Goal: Task Accomplishment & Management: Manage account settings

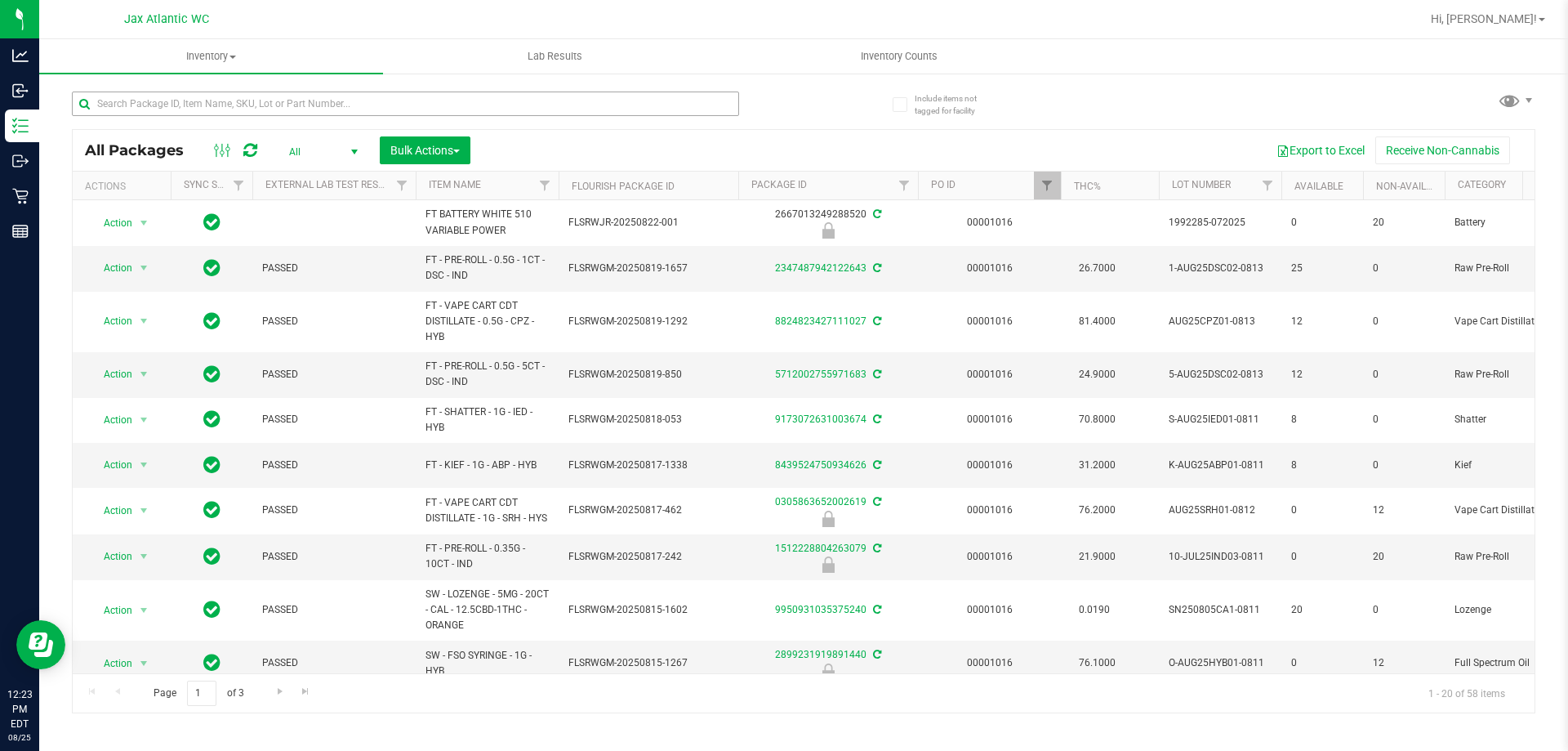
click at [361, 106] on input "text" at bounding box center [405, 104] width 668 height 25
type input "grz"
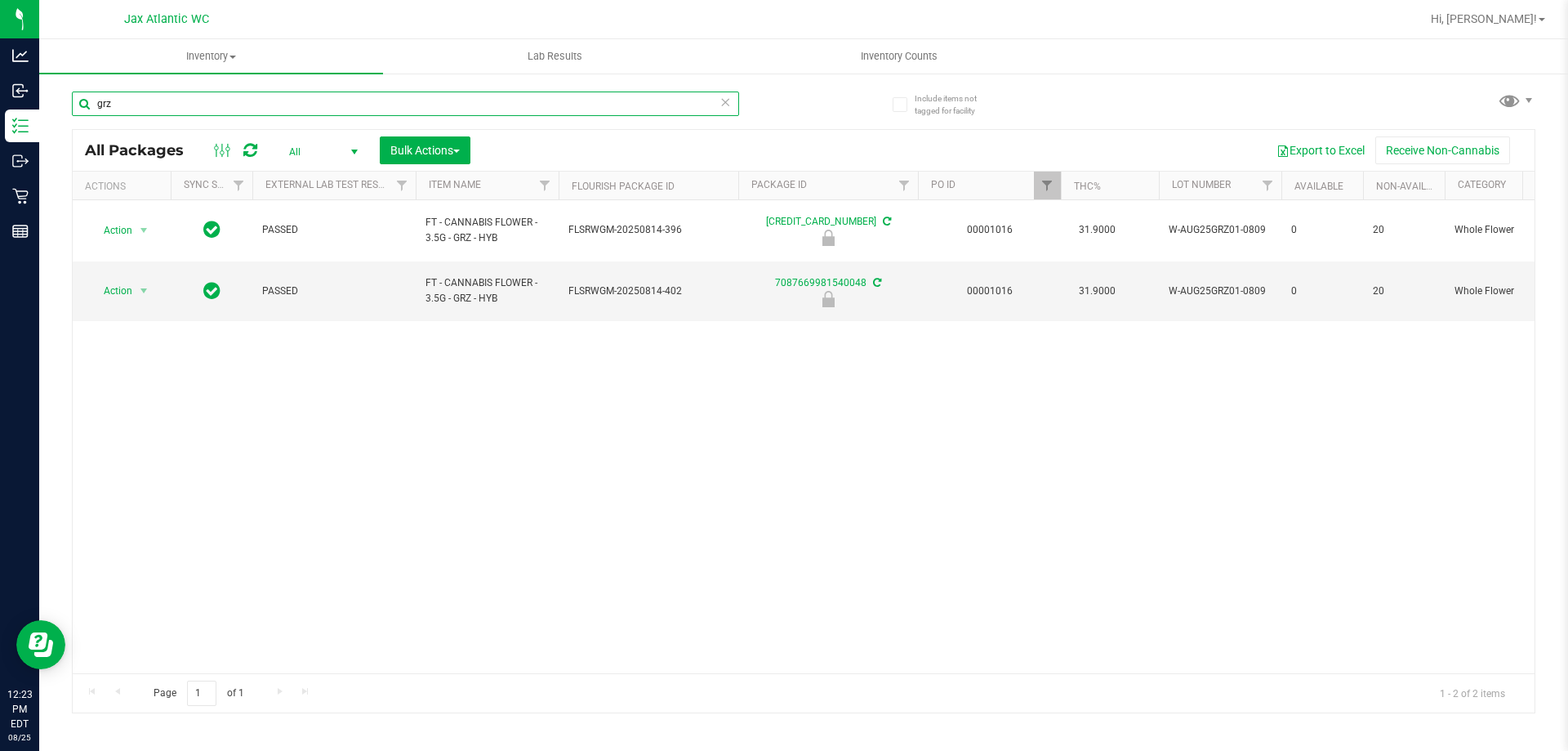
click at [206, 96] on input "grz" at bounding box center [405, 104] width 668 height 25
click at [210, 420] on div "Action Action Edit attributes Global inventory Locate package Package audit log…" at bounding box center [803, 436] width 1462 height 473
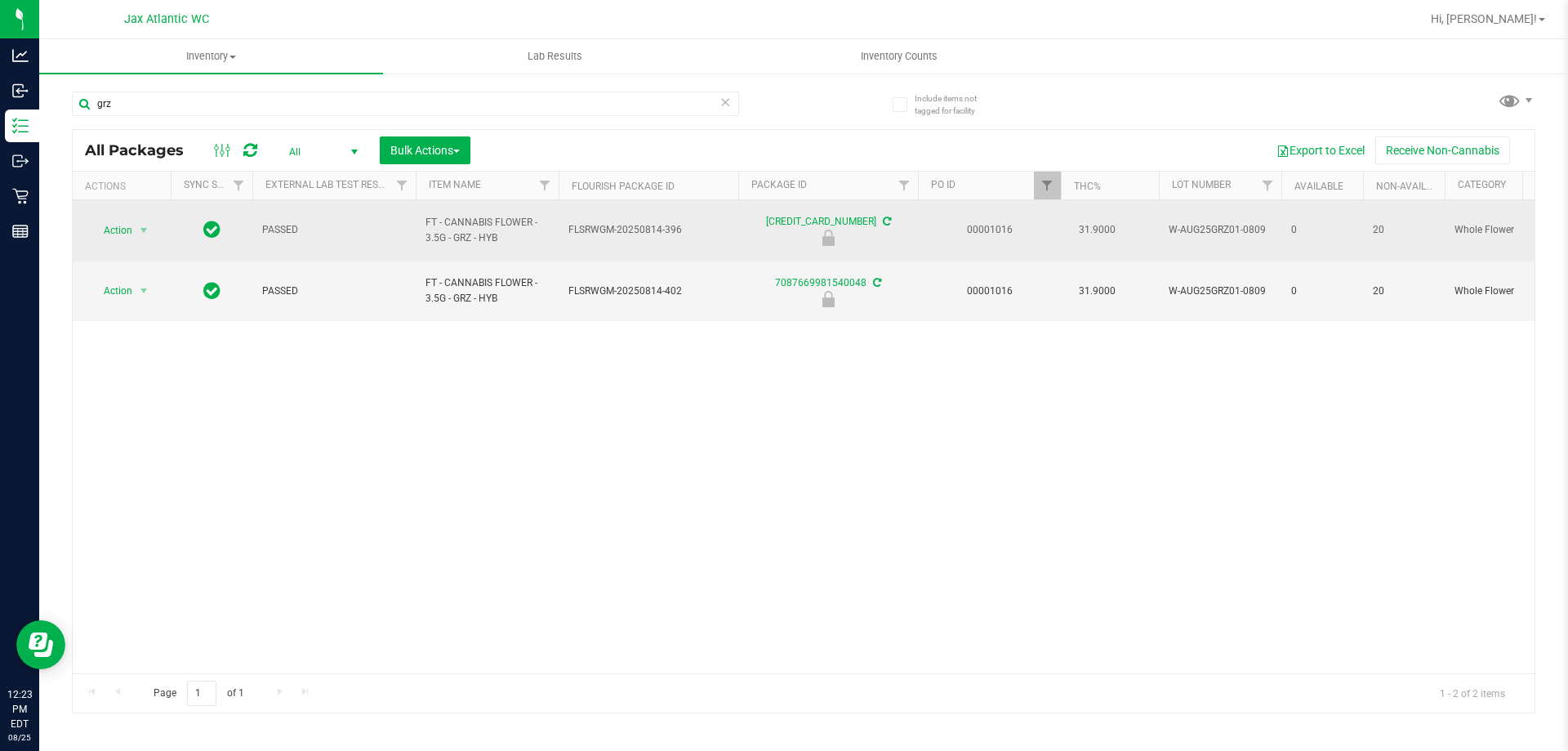
click at [107, 207] on td "Action Action Edit attributes Global inventory Locate package Package audit log…" at bounding box center [121, 230] width 98 height 62
click at [109, 219] on span "Action" at bounding box center [111, 230] width 44 height 23
click at [382, 364] on div "Action Action Edit attributes Global inventory Locate package Package audit log…" at bounding box center [803, 436] width 1462 height 473
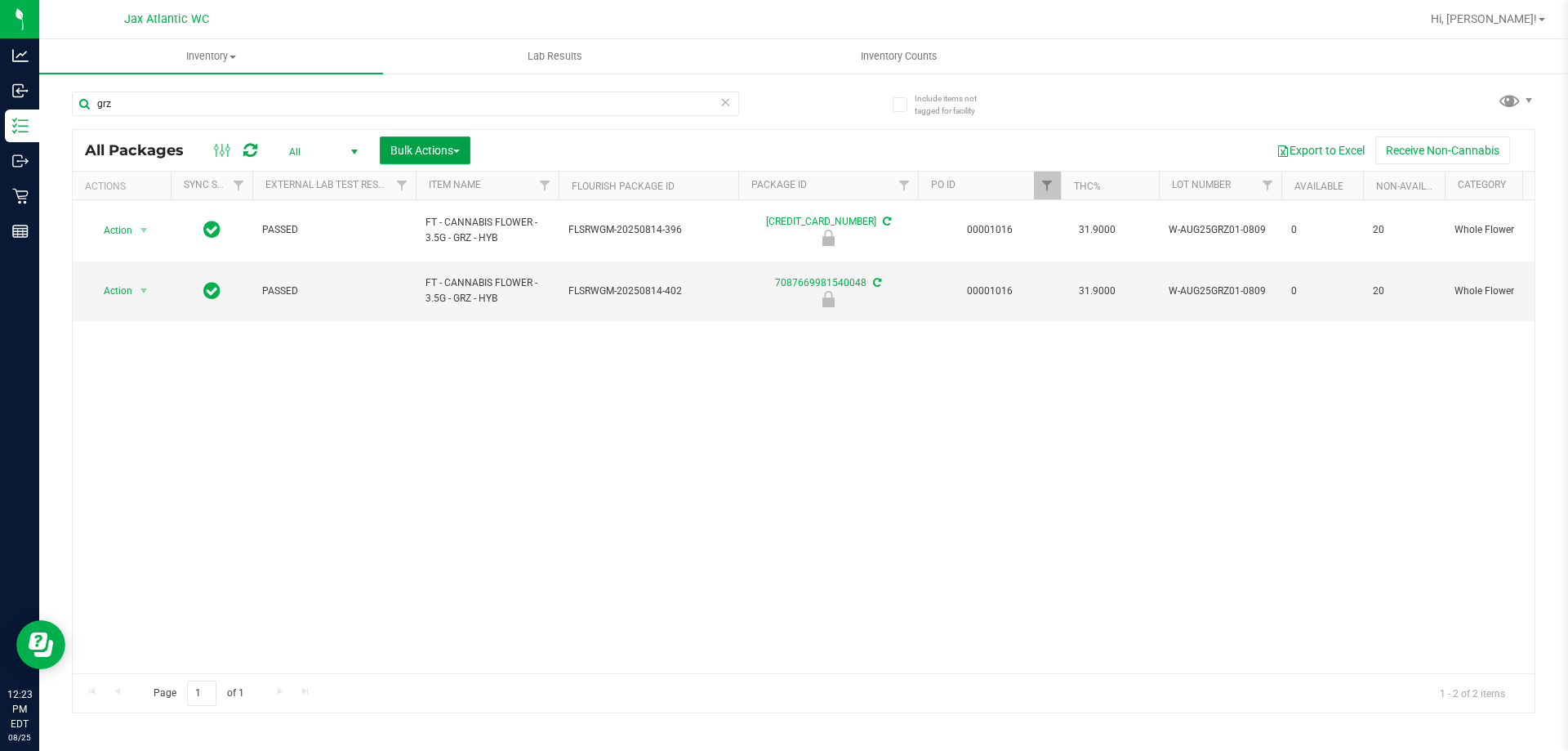
click at [405, 161] on button "Bulk Actions" at bounding box center [425, 151] width 90 height 28
click at [445, 307] on span "Lock/Unlock packages" at bounding box center [446, 308] width 112 height 13
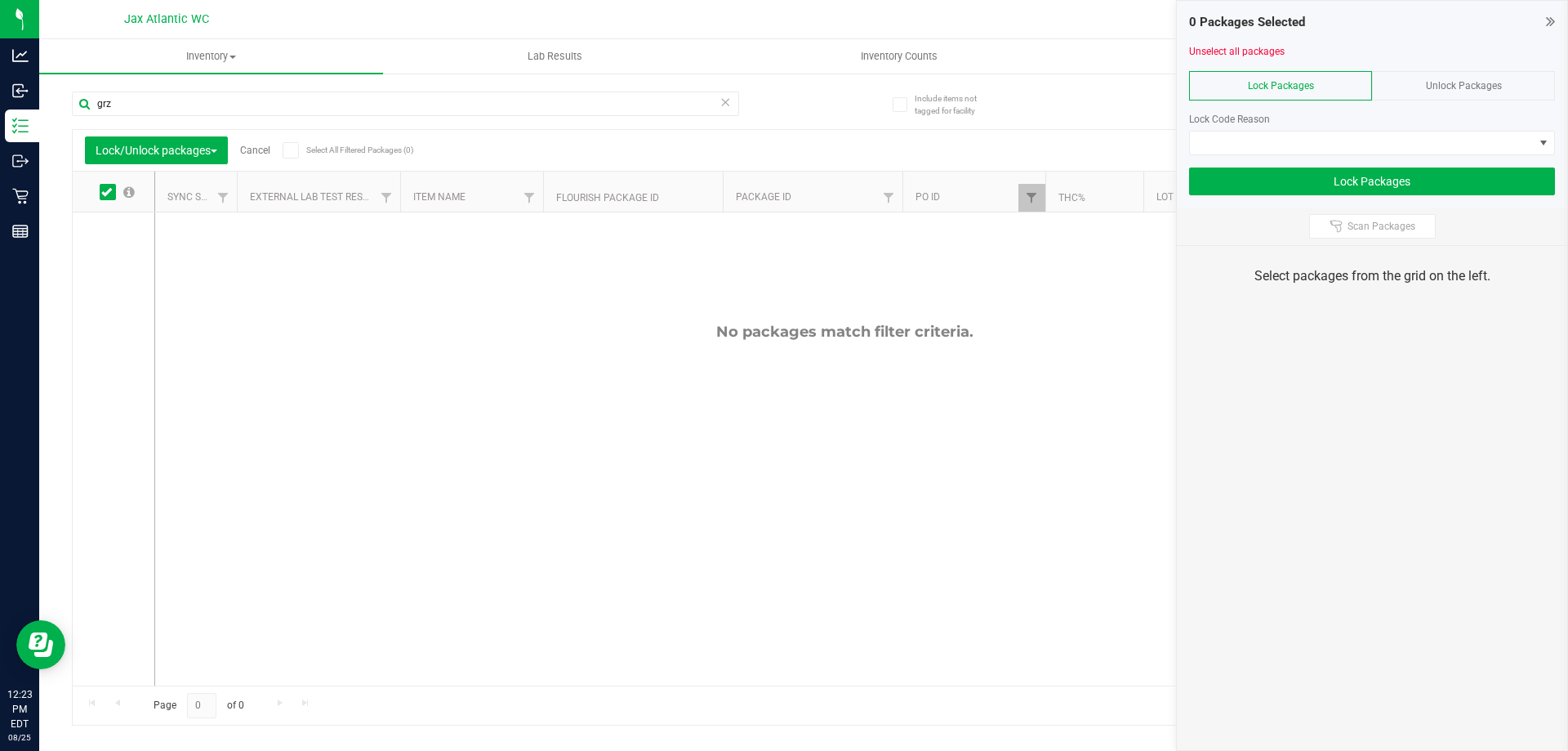
click at [1519, 86] on div "Unlock Packages" at bounding box center [1464, 86] width 183 height 30
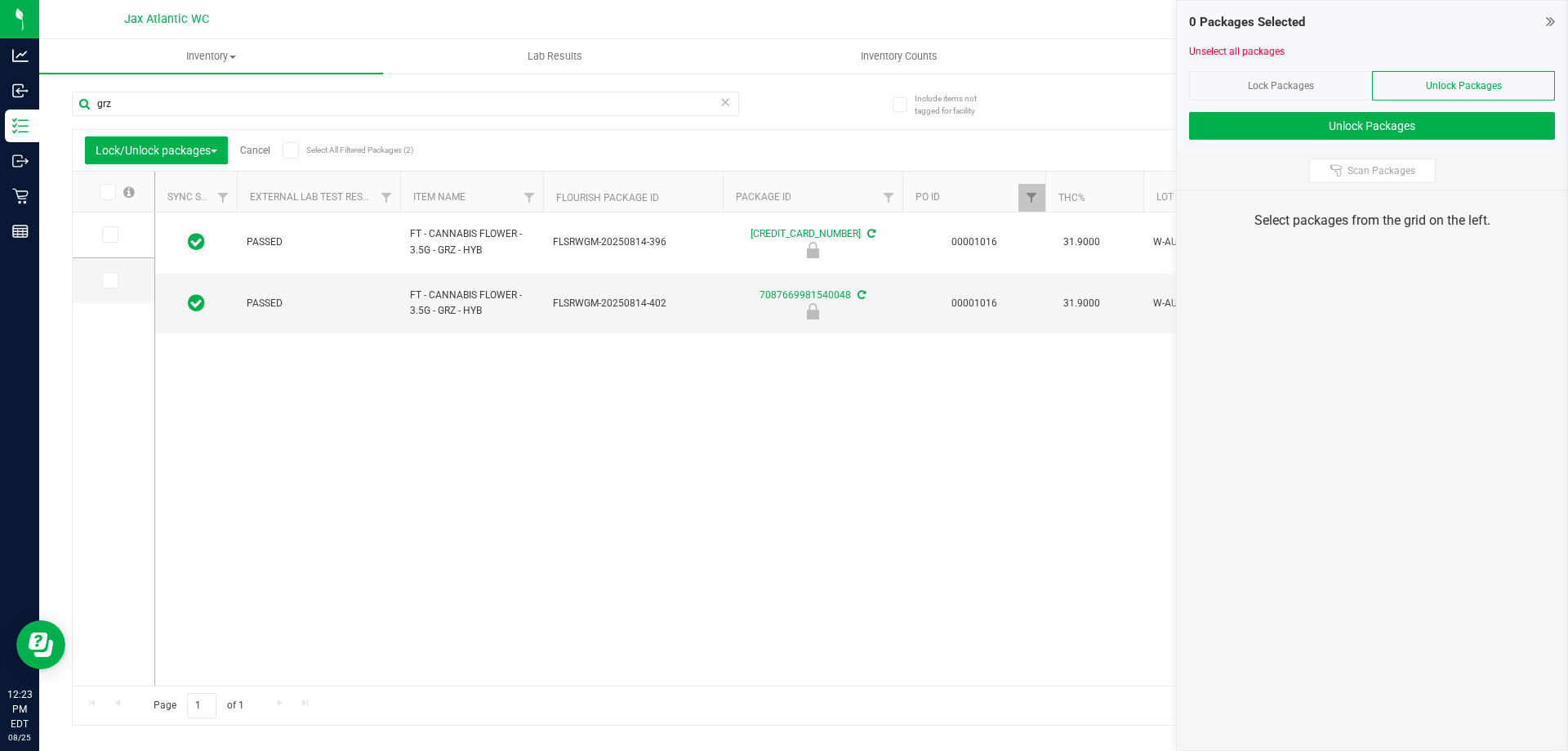
click at [112, 188] on span at bounding box center [108, 192] width 16 height 16
click at [0, 0] on input "checkbox" at bounding box center [0, 0] width 0 height 0
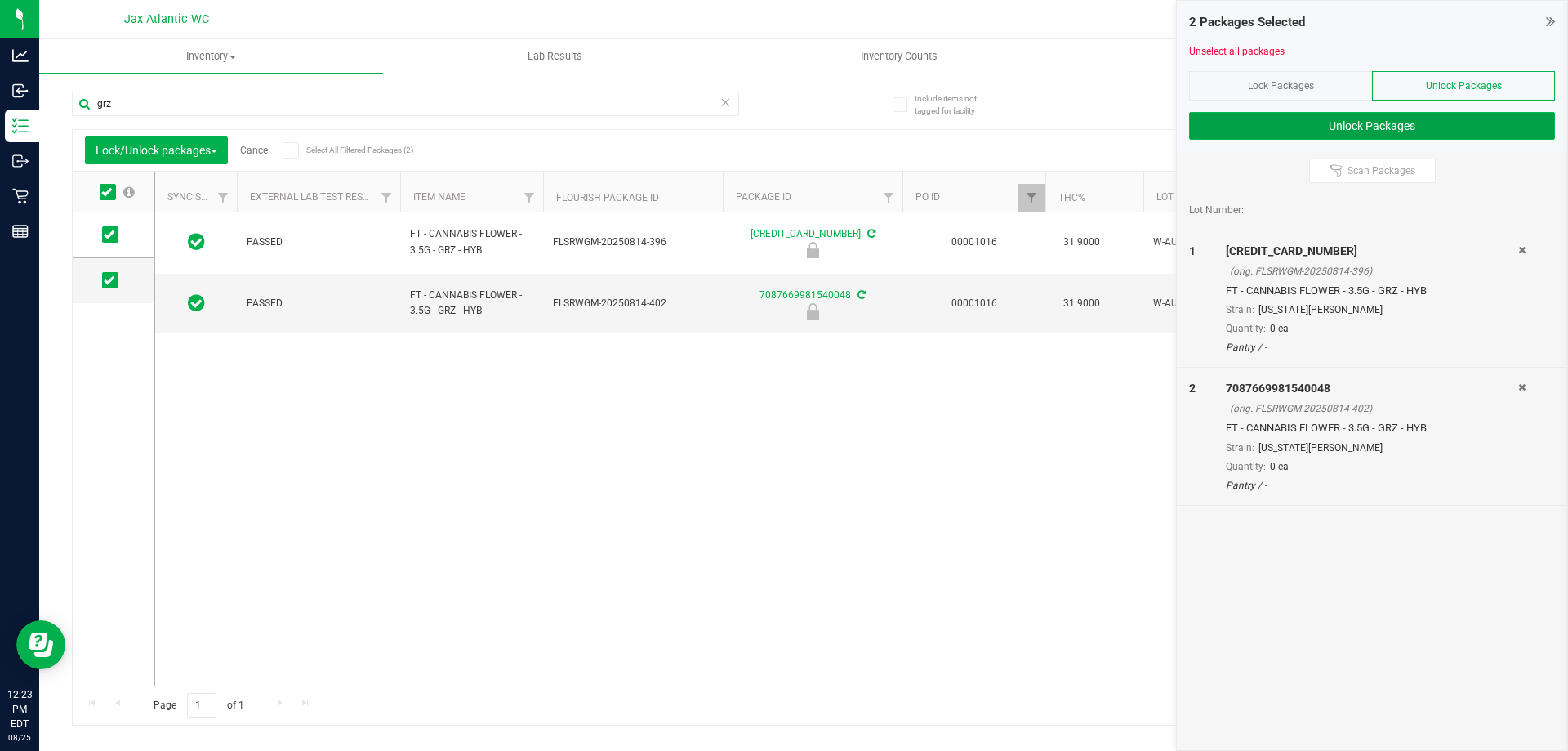
click at [1348, 133] on button "Unlock Packages" at bounding box center [1371, 126] width 366 height 28
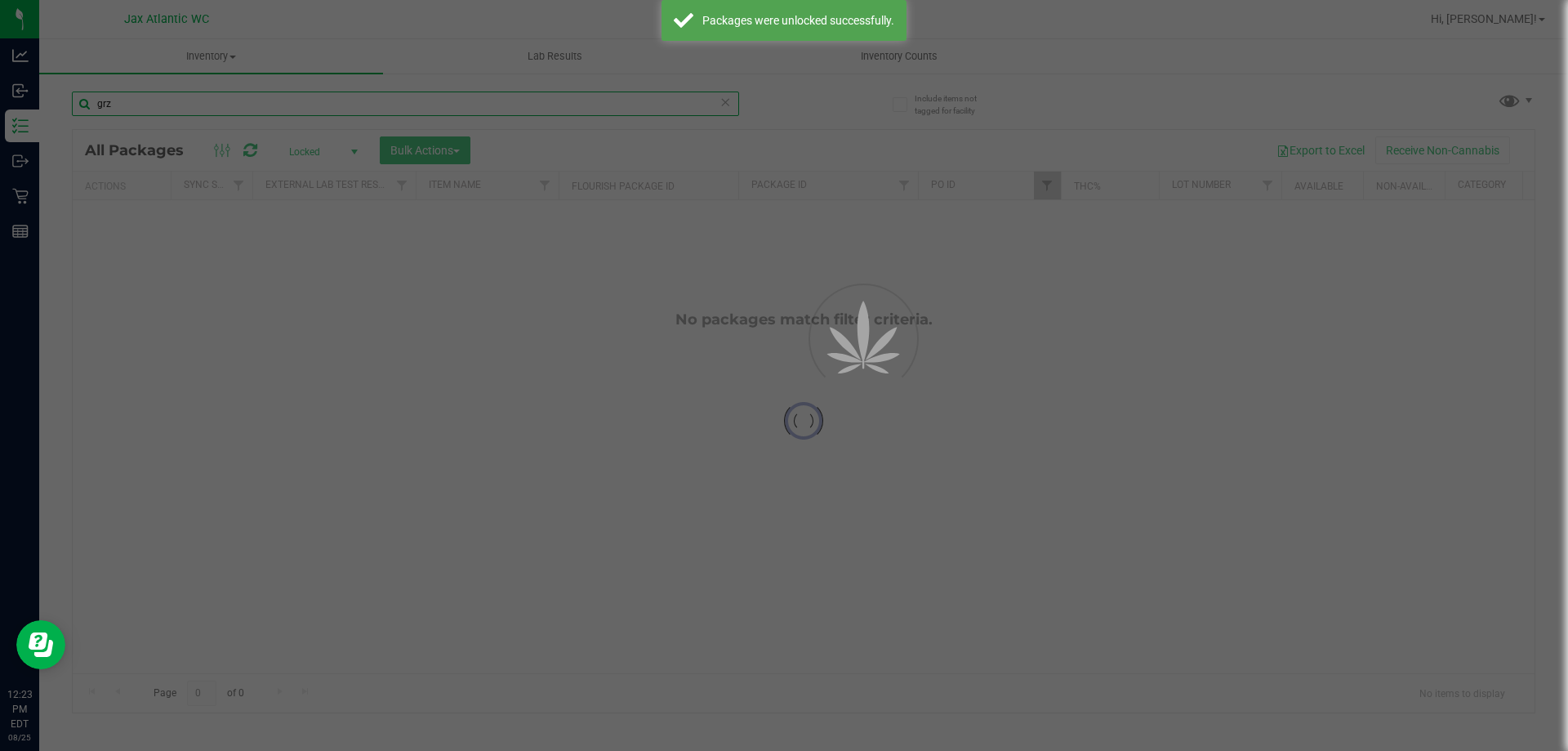
click at [208, 109] on div "Inventory All packages All inventory Waste log Create inventory Lab Results Inv…" at bounding box center [804, 395] width 1529 height 712
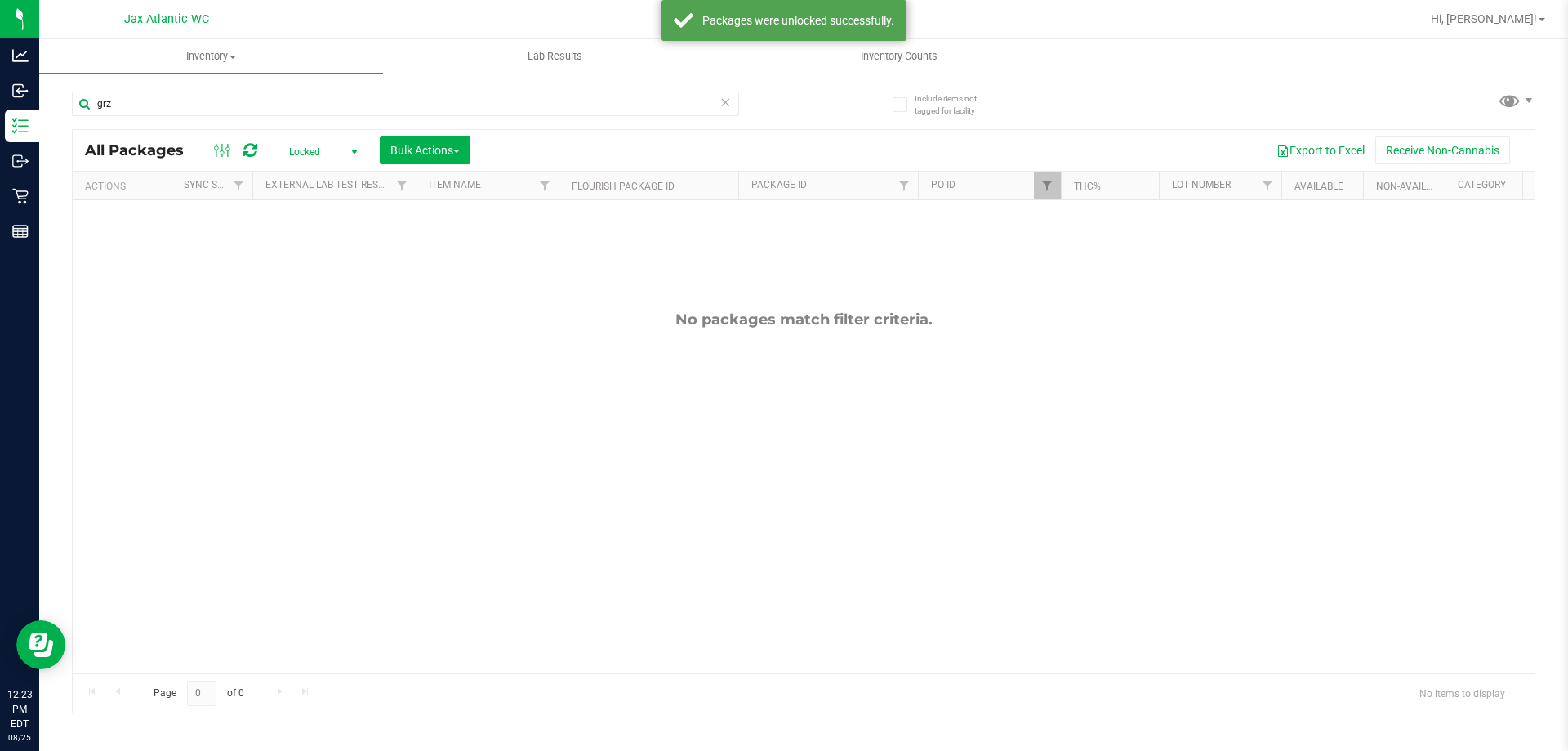
click at [340, 152] on span "Locked" at bounding box center [320, 152] width 90 height 23
click at [308, 252] on li "All" at bounding box center [319, 251] width 88 height 25
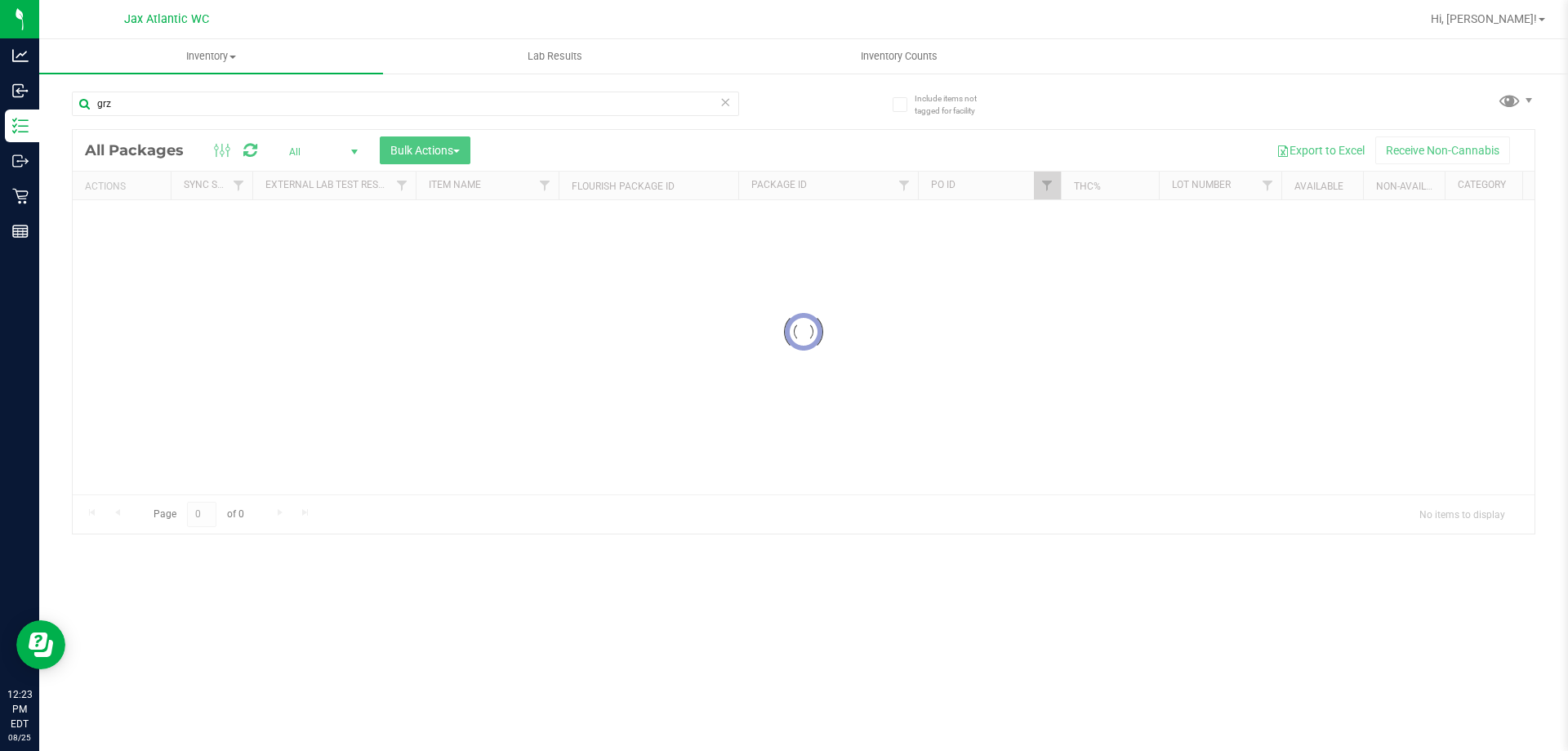
click at [425, 148] on div at bounding box center [803, 331] width 1462 height 404
click at [429, 150] on div at bounding box center [803, 331] width 1462 height 404
click at [445, 150] on div at bounding box center [803, 331] width 1462 height 404
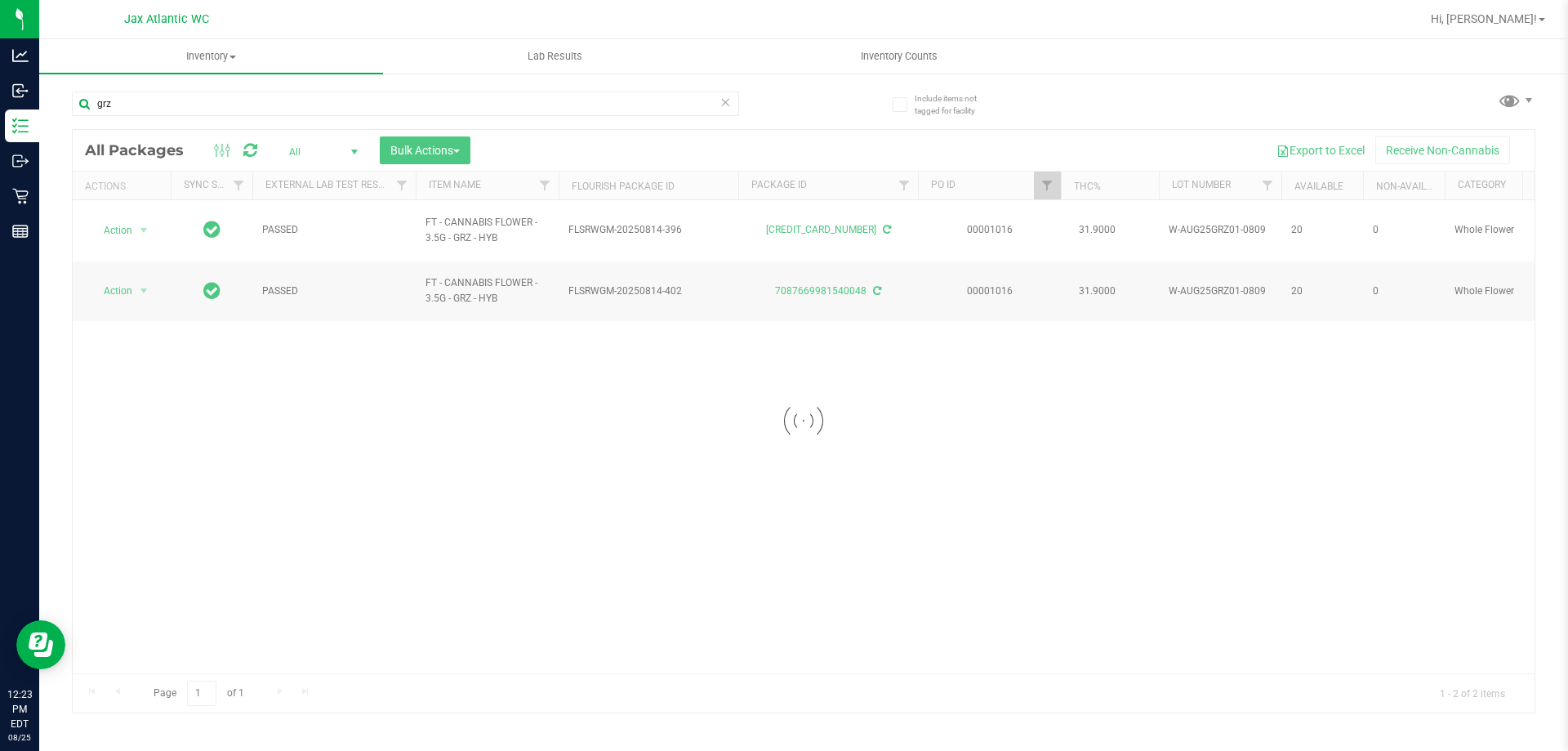
click at [462, 150] on div at bounding box center [803, 421] width 1462 height 582
click at [455, 151] on div at bounding box center [803, 421] width 1462 height 582
click at [445, 151] on span "Bulk Actions" at bounding box center [425, 151] width 69 height 13
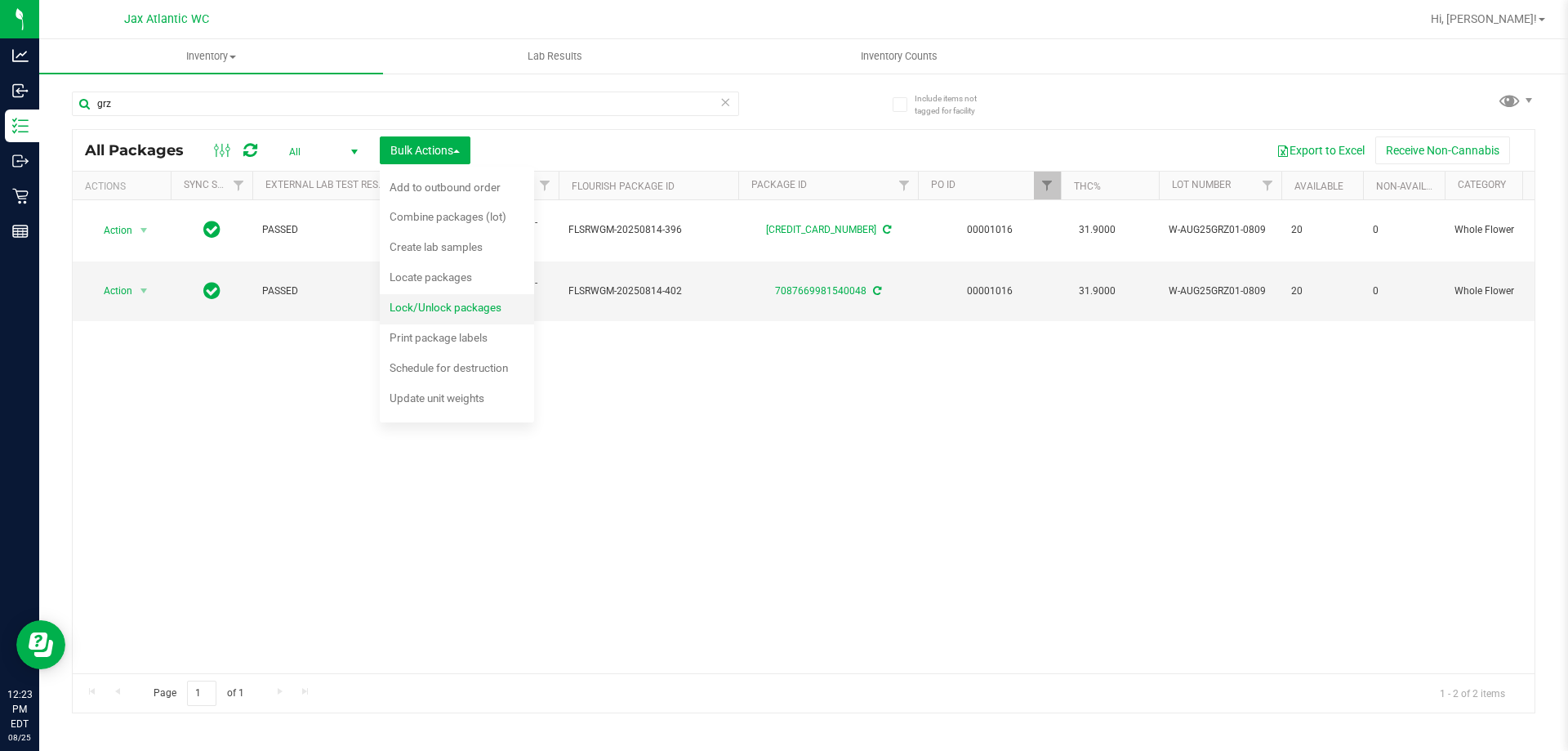
click at [444, 300] on div "Lock/Unlock packages" at bounding box center [456, 310] width 134 height 26
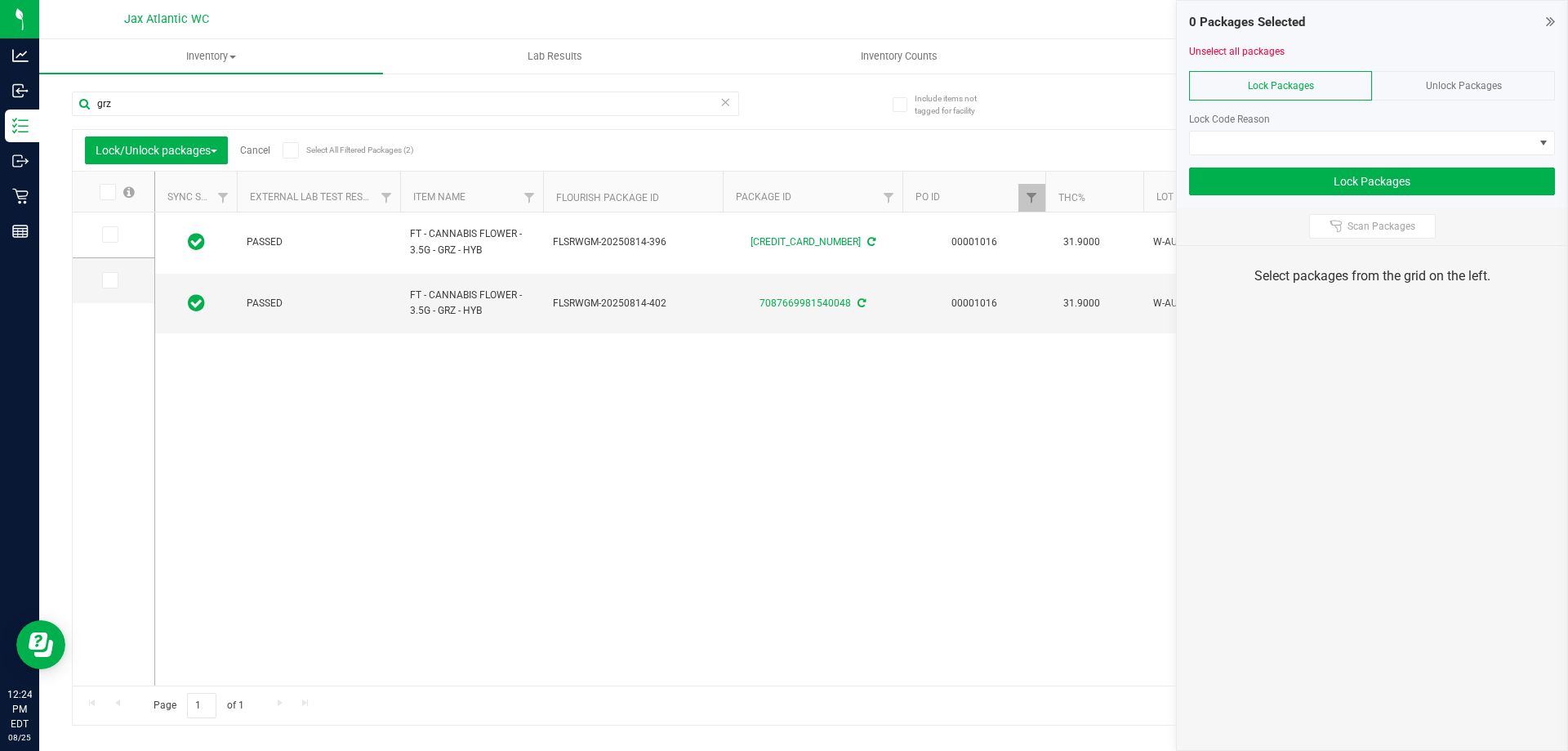
click at [115, 185] on span at bounding box center [108, 192] width 16 height 16
click at [0, 0] on input "checkbox" at bounding box center [0, 0] width 0 height 0
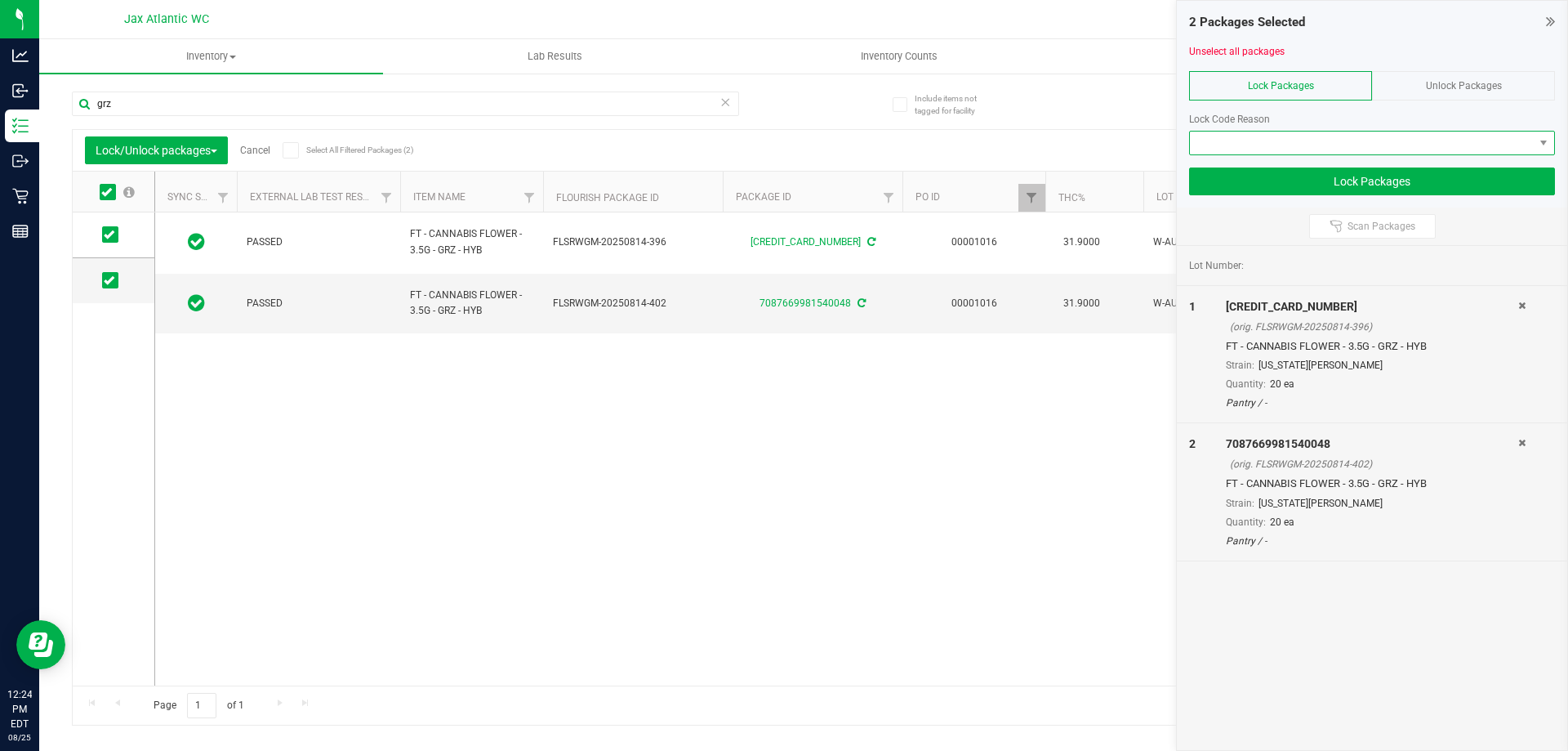
click at [1374, 138] on span at bounding box center [1362, 143] width 344 height 23
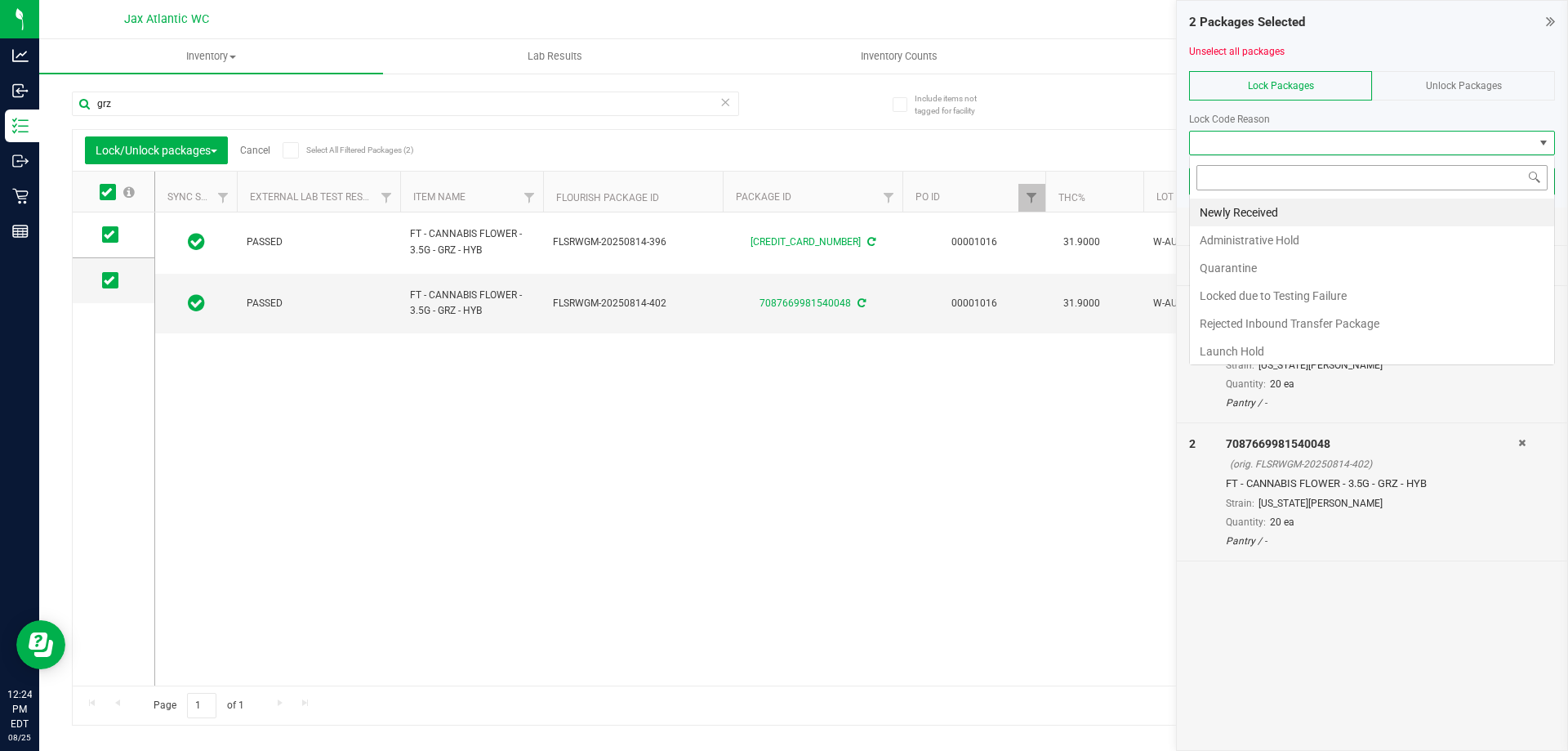
scroll to position [25, 366]
click at [1237, 242] on li "Administrative Hold" at bounding box center [1371, 240] width 364 height 28
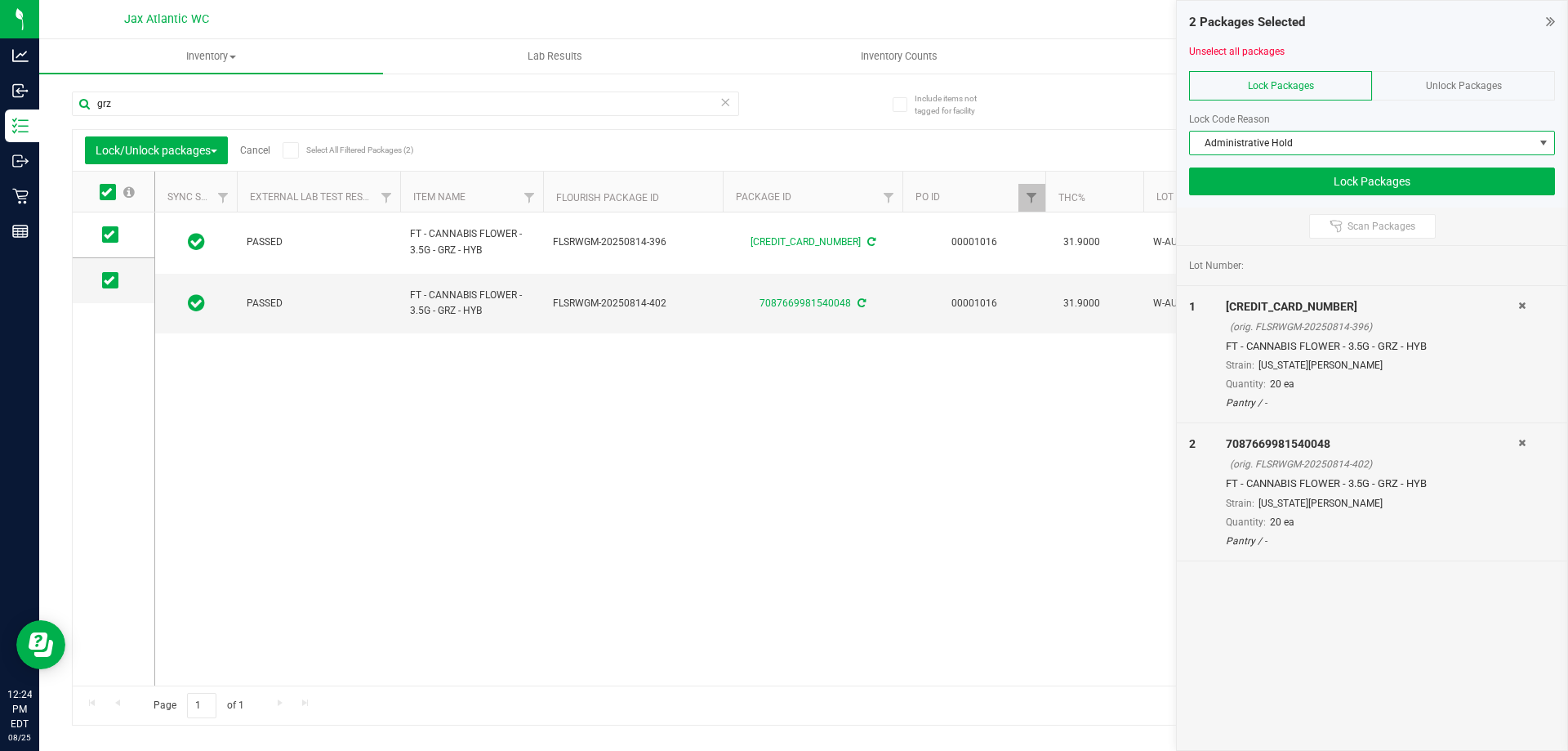
click at [1347, 145] on span "Administrative Hold" at bounding box center [1362, 143] width 344 height 23
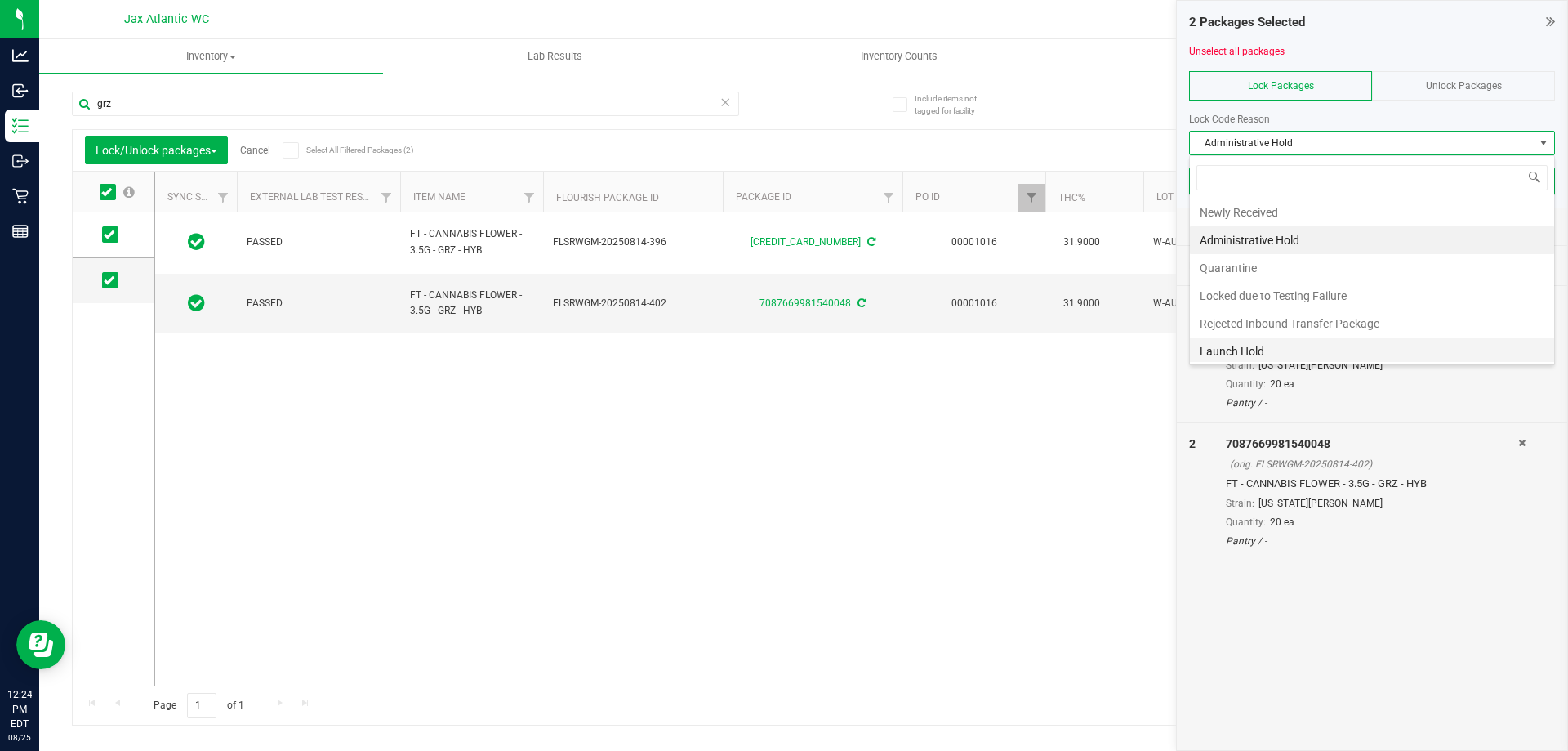
click at [1278, 345] on li "Launch Hold" at bounding box center [1371, 351] width 364 height 28
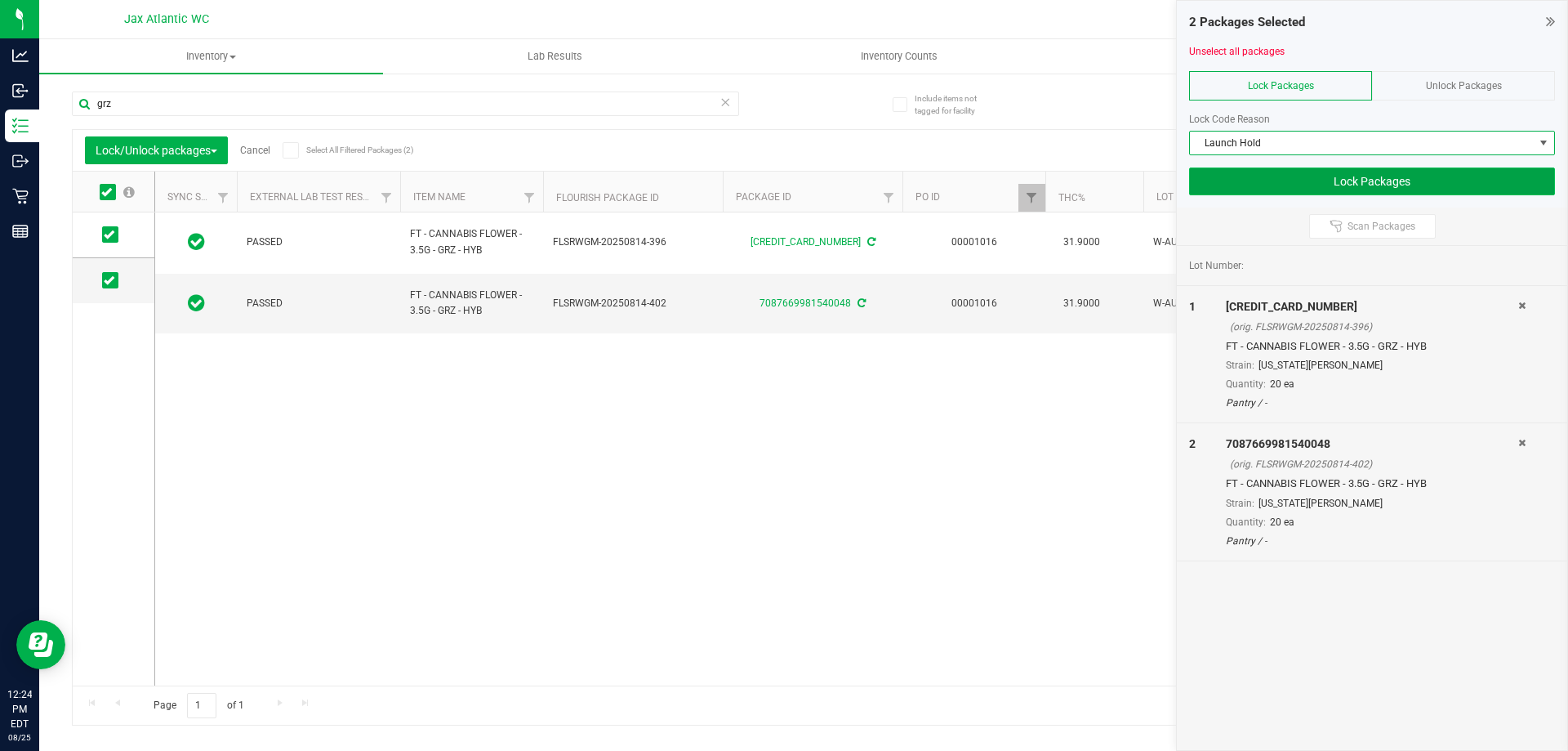
click at [1300, 173] on button "Lock Packages" at bounding box center [1371, 182] width 366 height 28
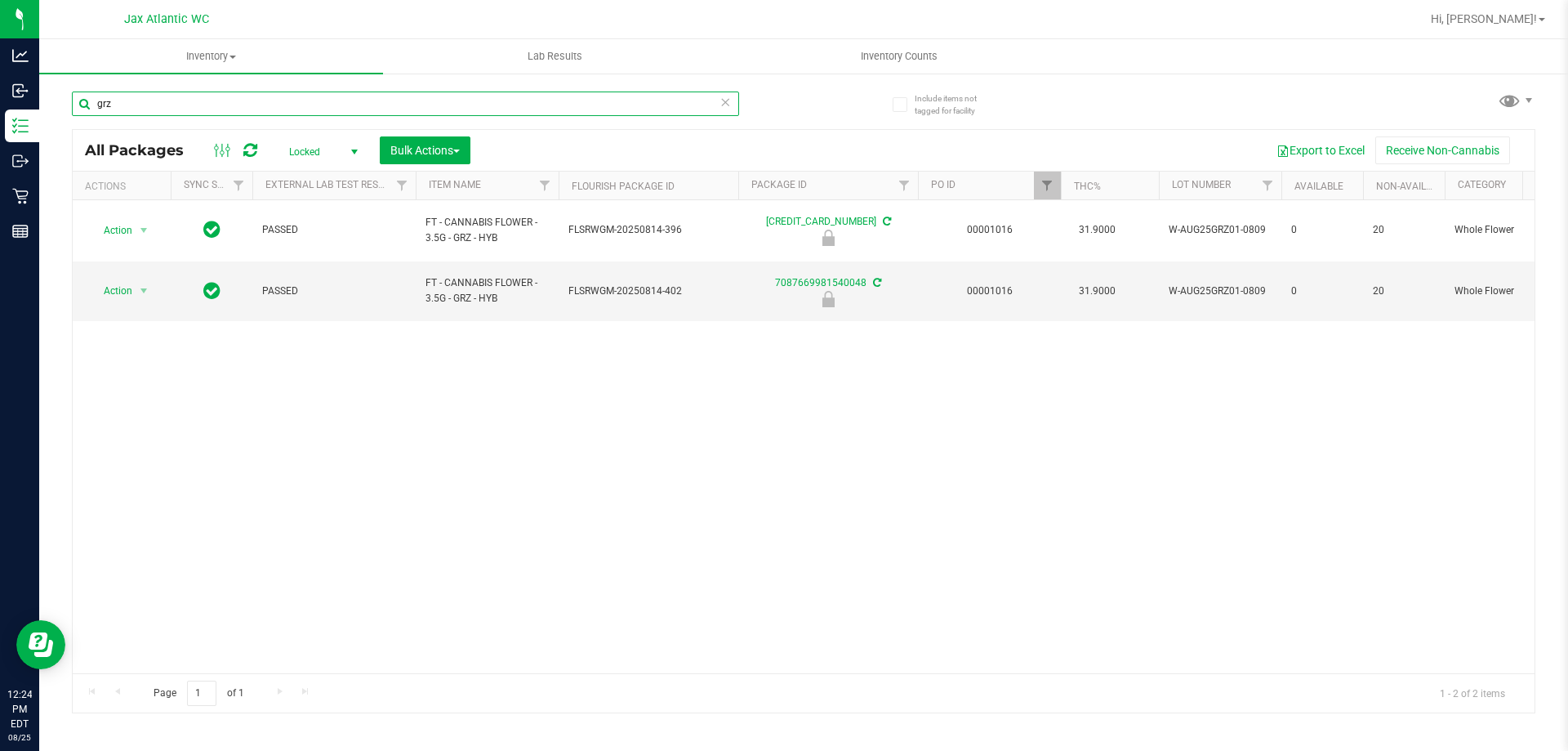
click at [221, 109] on input "grz" at bounding box center [405, 104] width 668 height 25
type input "pbs"
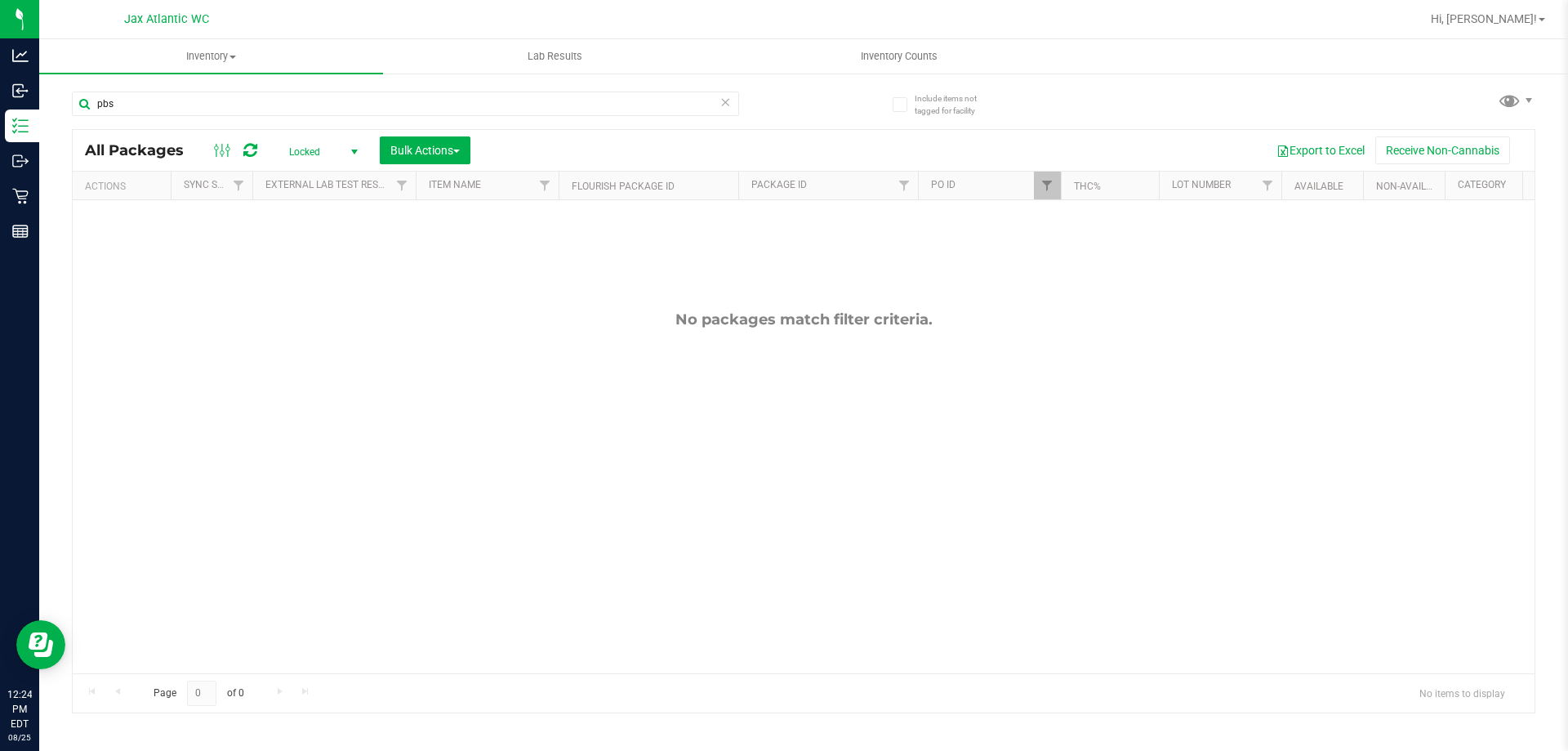
click at [309, 150] on span "Locked" at bounding box center [320, 152] width 90 height 23
click at [309, 253] on li "All" at bounding box center [319, 251] width 88 height 25
